Goal: Check status: Check status

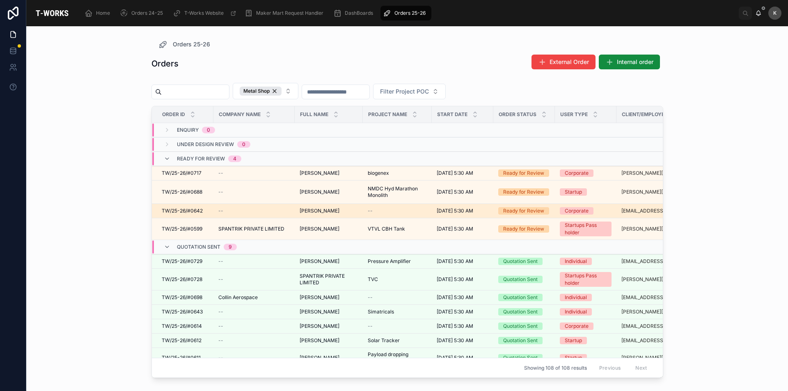
click at [192, 211] on span "TW/25-26/#0642" at bounding box center [182, 211] width 41 height 7
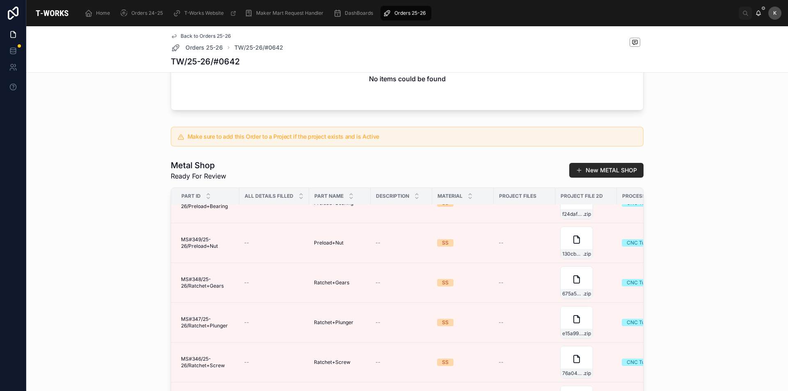
scroll to position [534, 0]
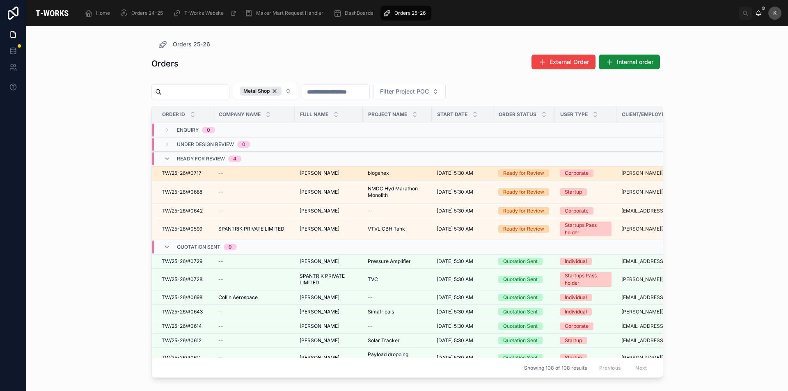
click at [306, 175] on span "[PERSON_NAME]" at bounding box center [320, 173] width 40 height 7
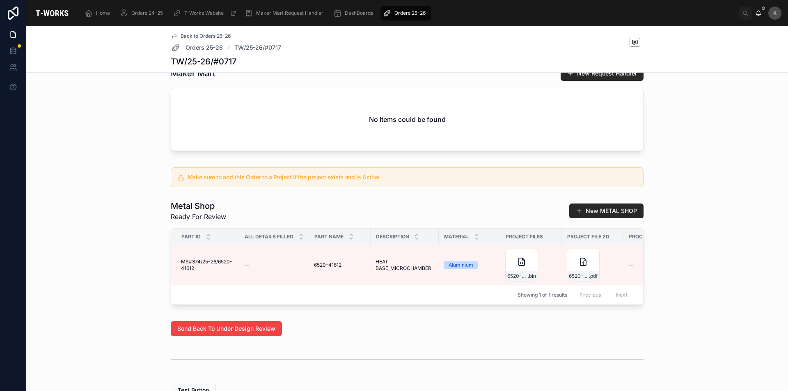
scroll to position [369, 0]
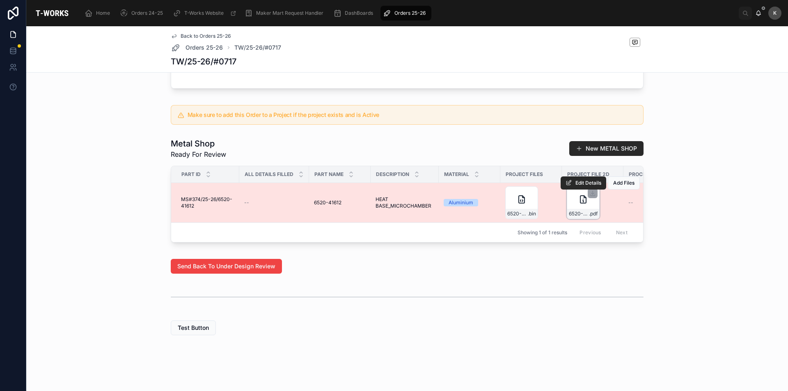
click at [573, 200] on div "6520-41612_C1 .pdf" at bounding box center [583, 202] width 33 height 33
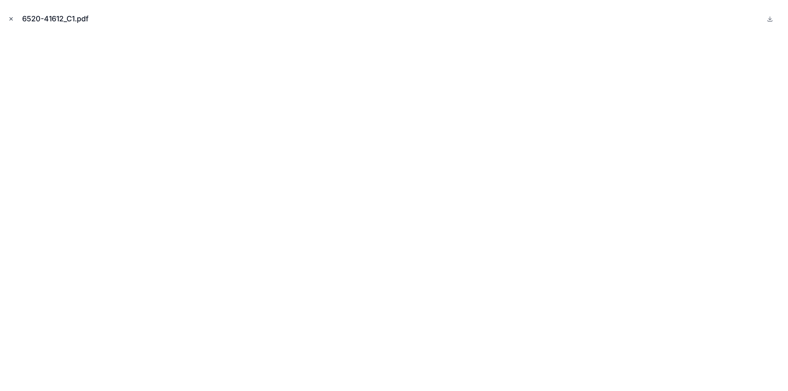
click at [14, 18] on button "Close modal" at bounding box center [11, 18] width 9 height 9
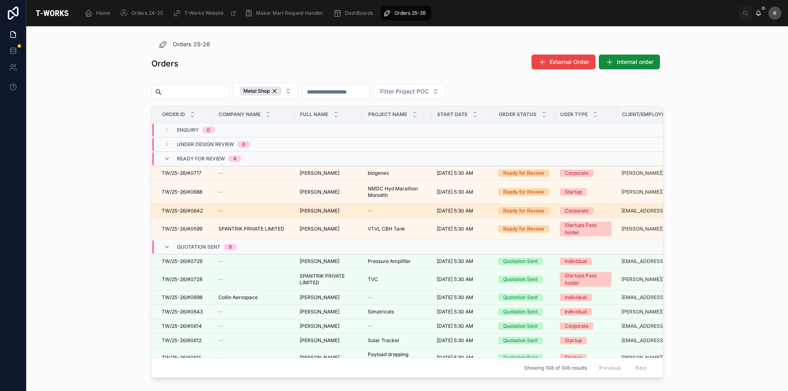
click at [317, 211] on span "[PERSON_NAME]" at bounding box center [320, 211] width 40 height 7
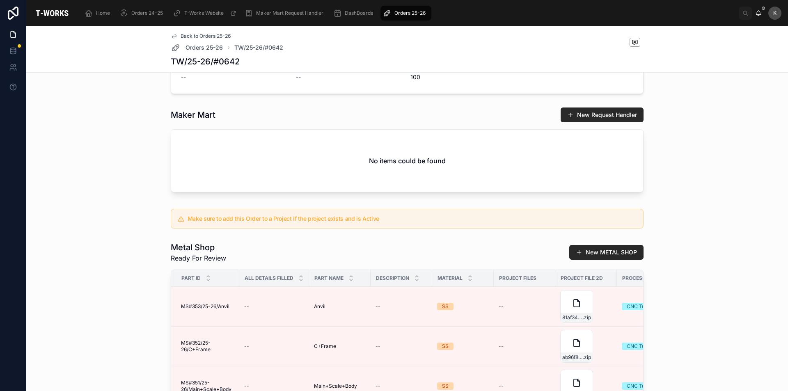
scroll to position [370, 0]
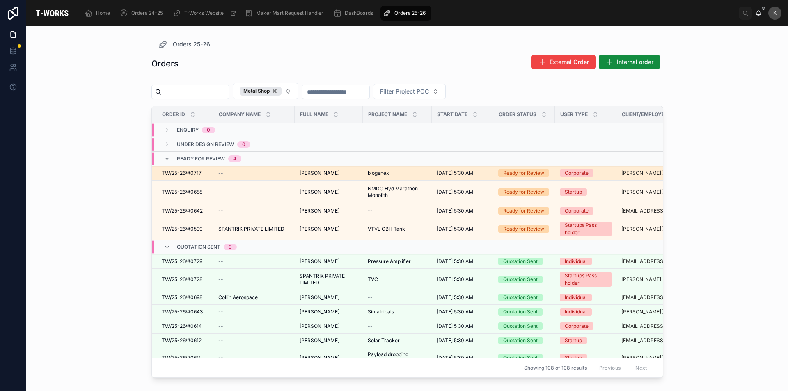
click at [304, 173] on span "[PERSON_NAME]" at bounding box center [320, 173] width 40 height 7
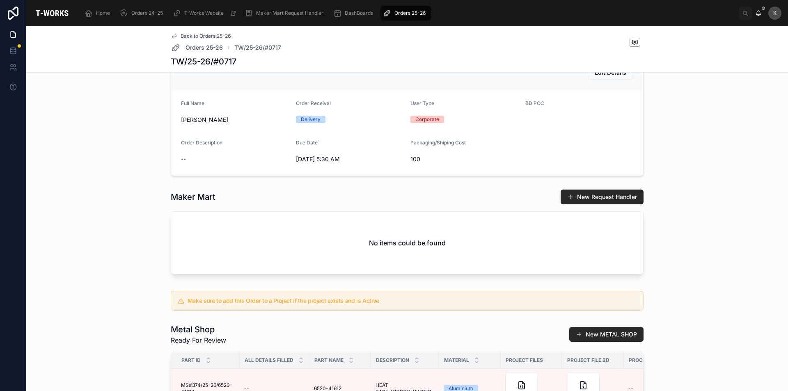
scroll to position [287, 0]
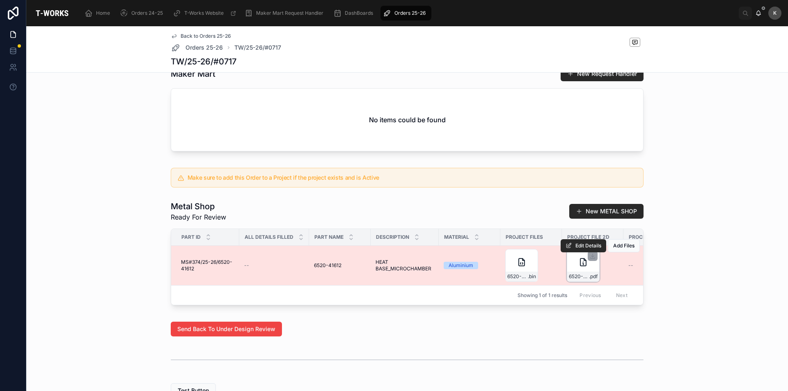
click at [572, 279] on div "6520-41612_C1 .pdf" at bounding box center [583, 265] width 33 height 33
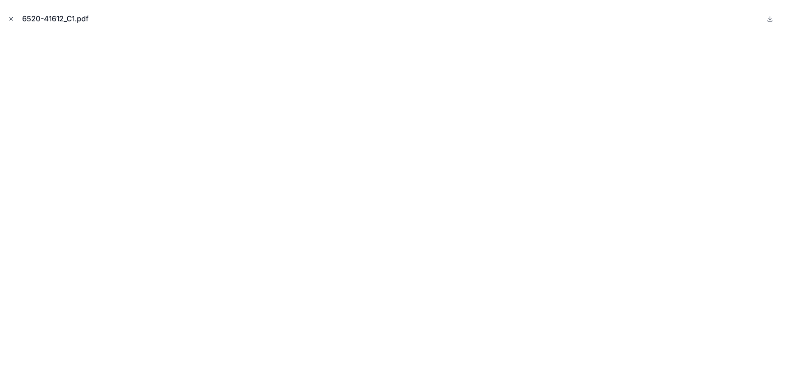
click at [11, 20] on icon "Close modal" at bounding box center [11, 19] width 6 height 6
